Goal: Find specific page/section: Find specific page/section

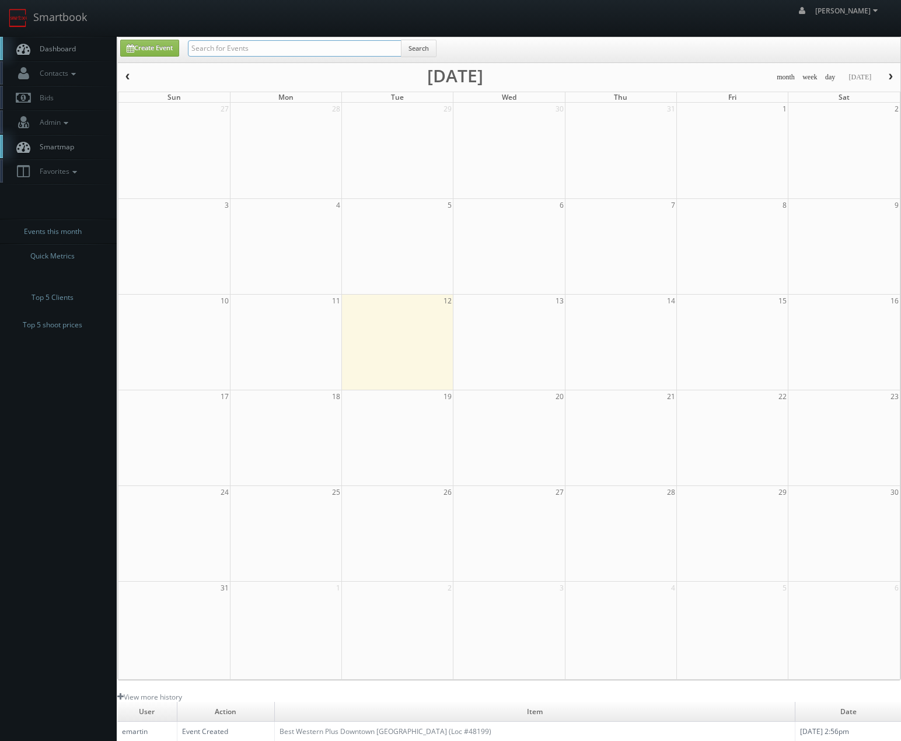
click at [224, 47] on input "text" at bounding box center [295, 48] width 214 height 16
type input "cnc91"
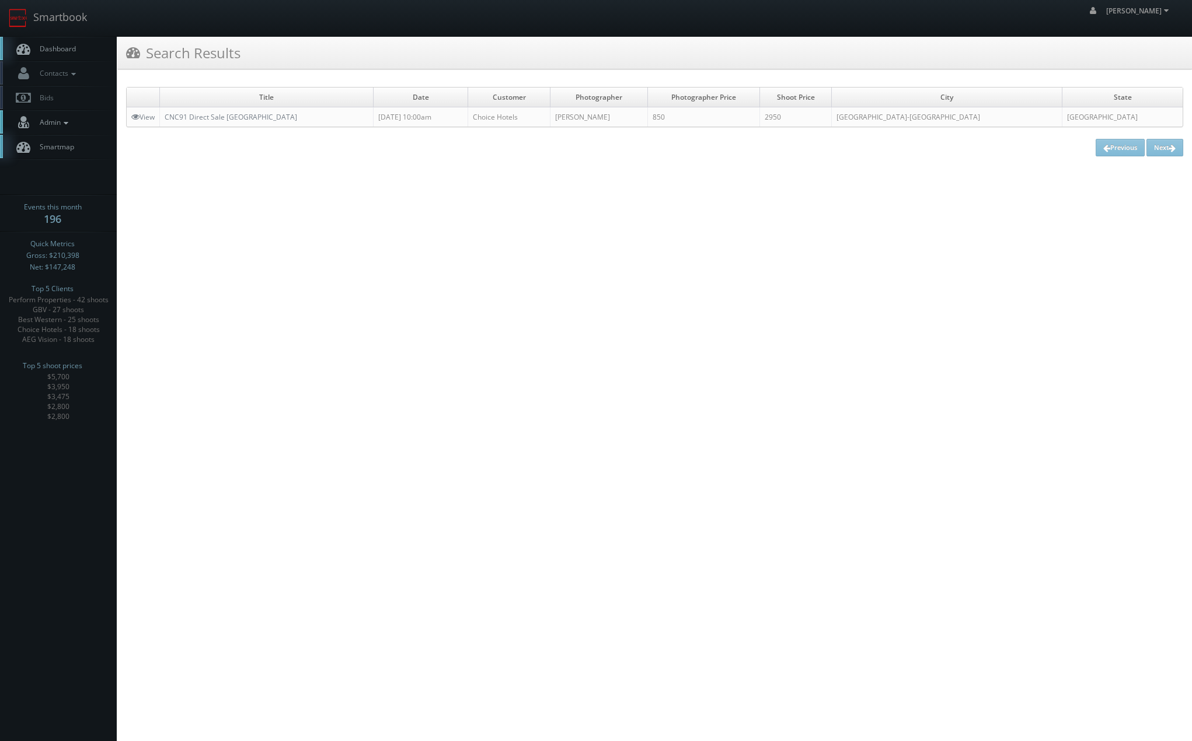
click at [56, 119] on span "Admin" at bounding box center [52, 122] width 37 height 10
click at [42, 191] on link "Metrics" at bounding box center [58, 192] width 117 height 17
